Goal: Navigation & Orientation: Go to known website

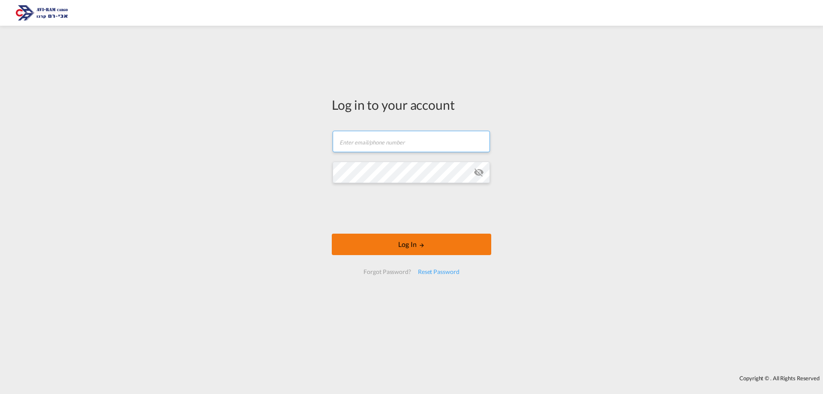
type input "[EMAIL_ADDRESS][DOMAIN_NAME]"
click at [384, 243] on button "Log In" at bounding box center [411, 244] width 159 height 21
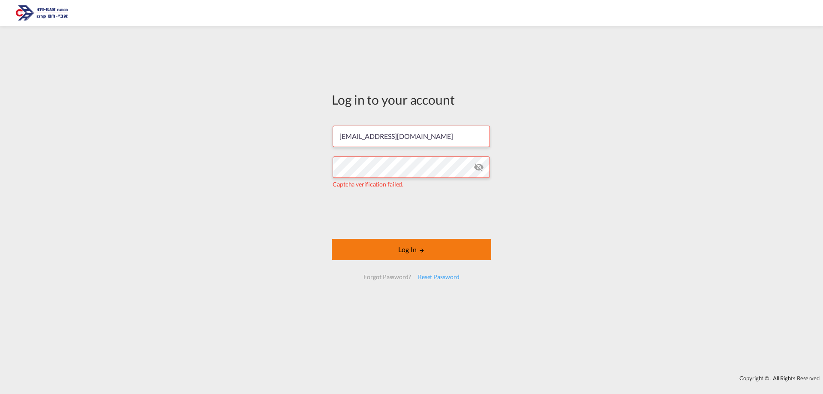
click at [404, 250] on button "Log In" at bounding box center [411, 249] width 159 height 21
